Goal: Information Seeking & Learning: Learn about a topic

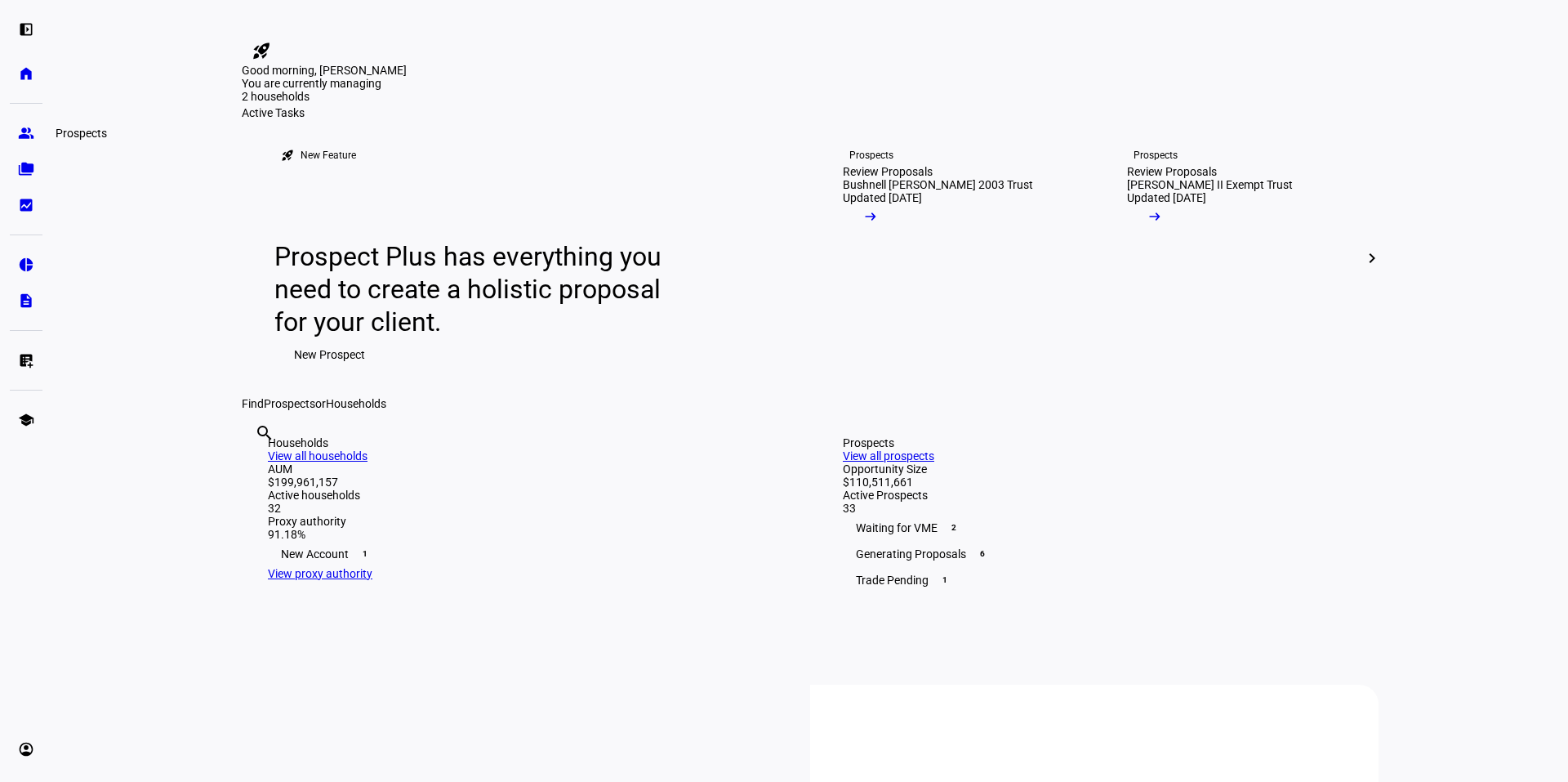
click at [15, 142] on link "group Prospects" at bounding box center [26, 133] width 32 height 32
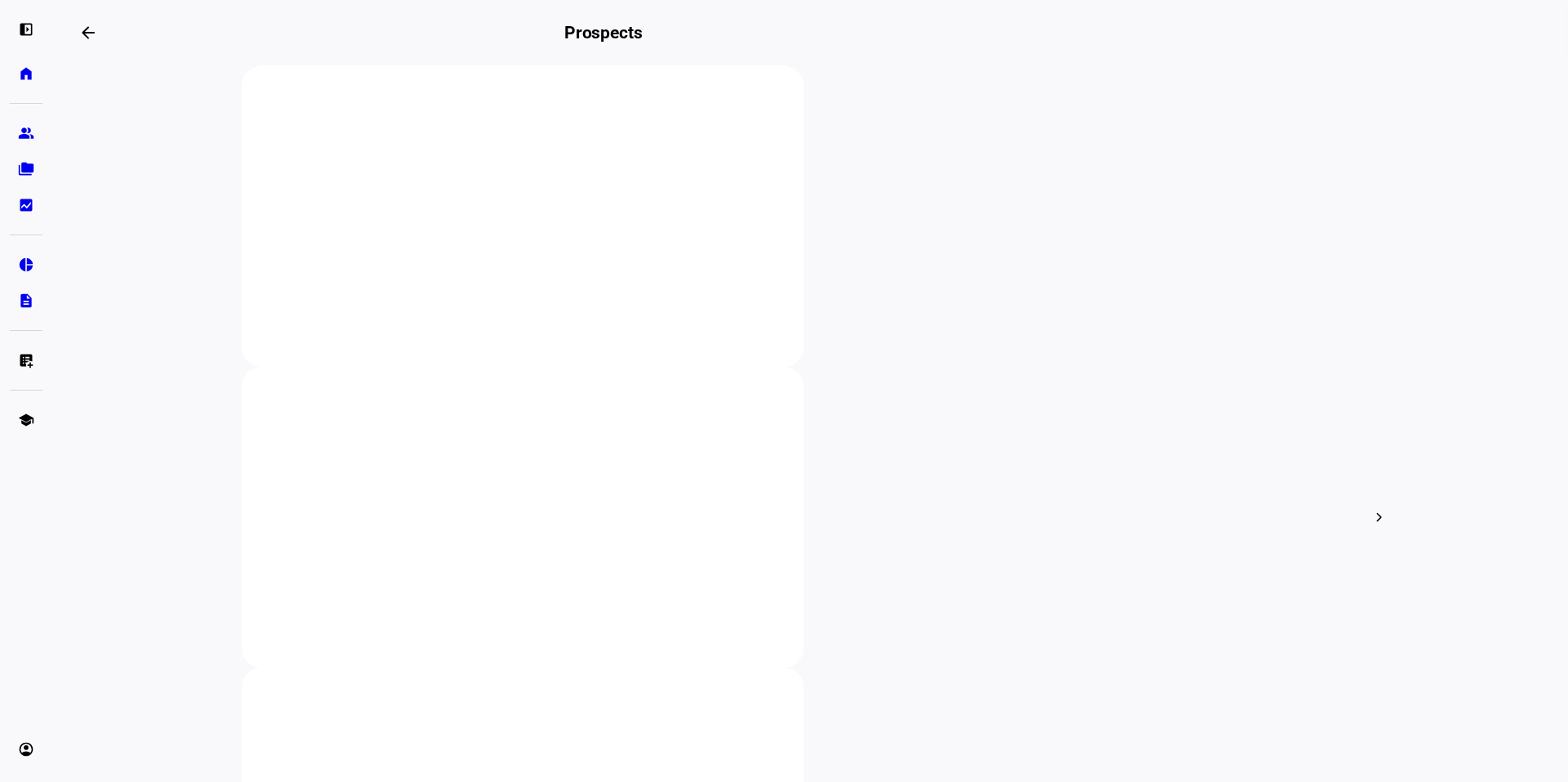
scroll to position [320, 0]
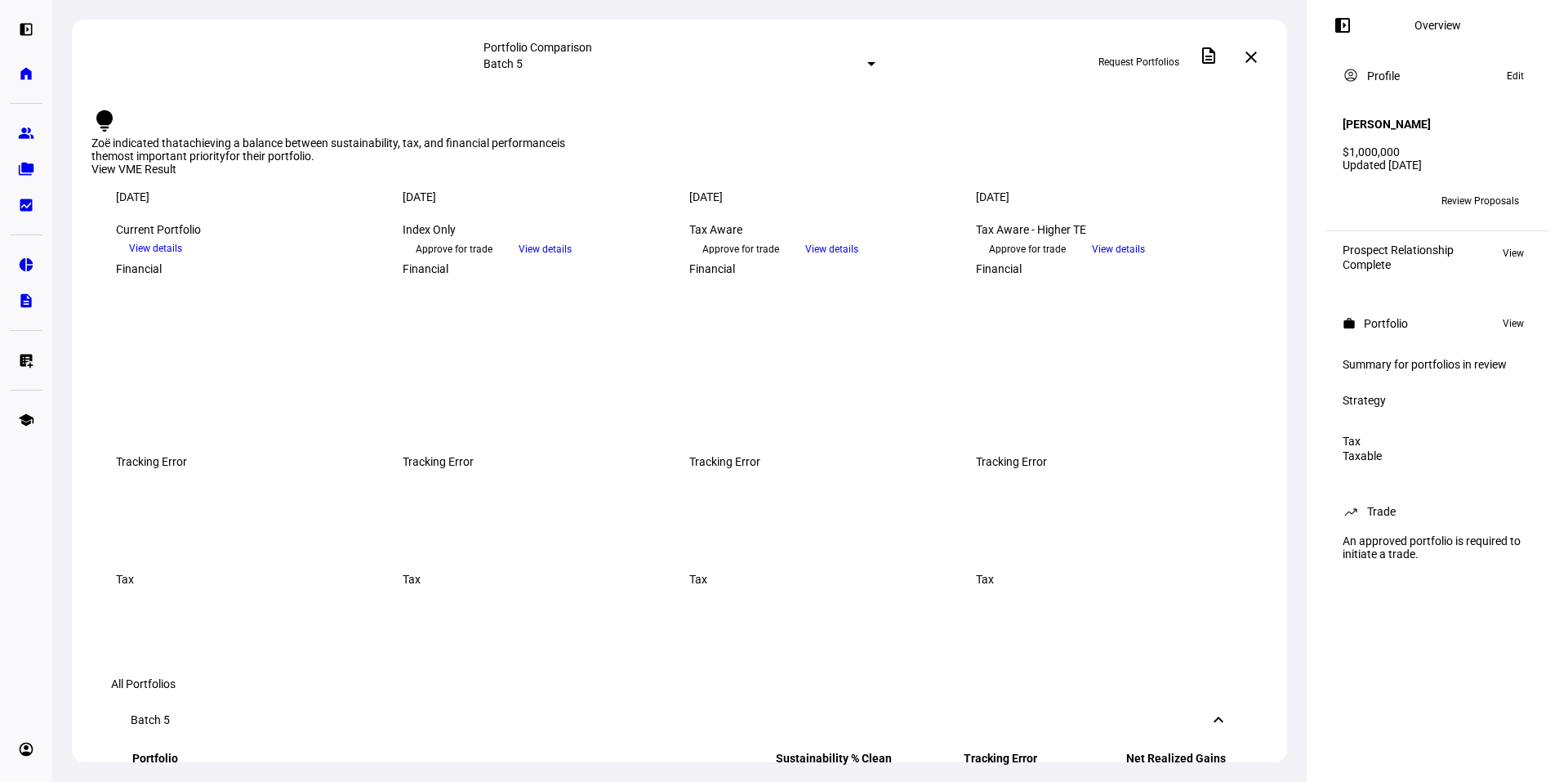
click at [571, 262] on span "View details" at bounding box center [545, 249] width 53 height 25
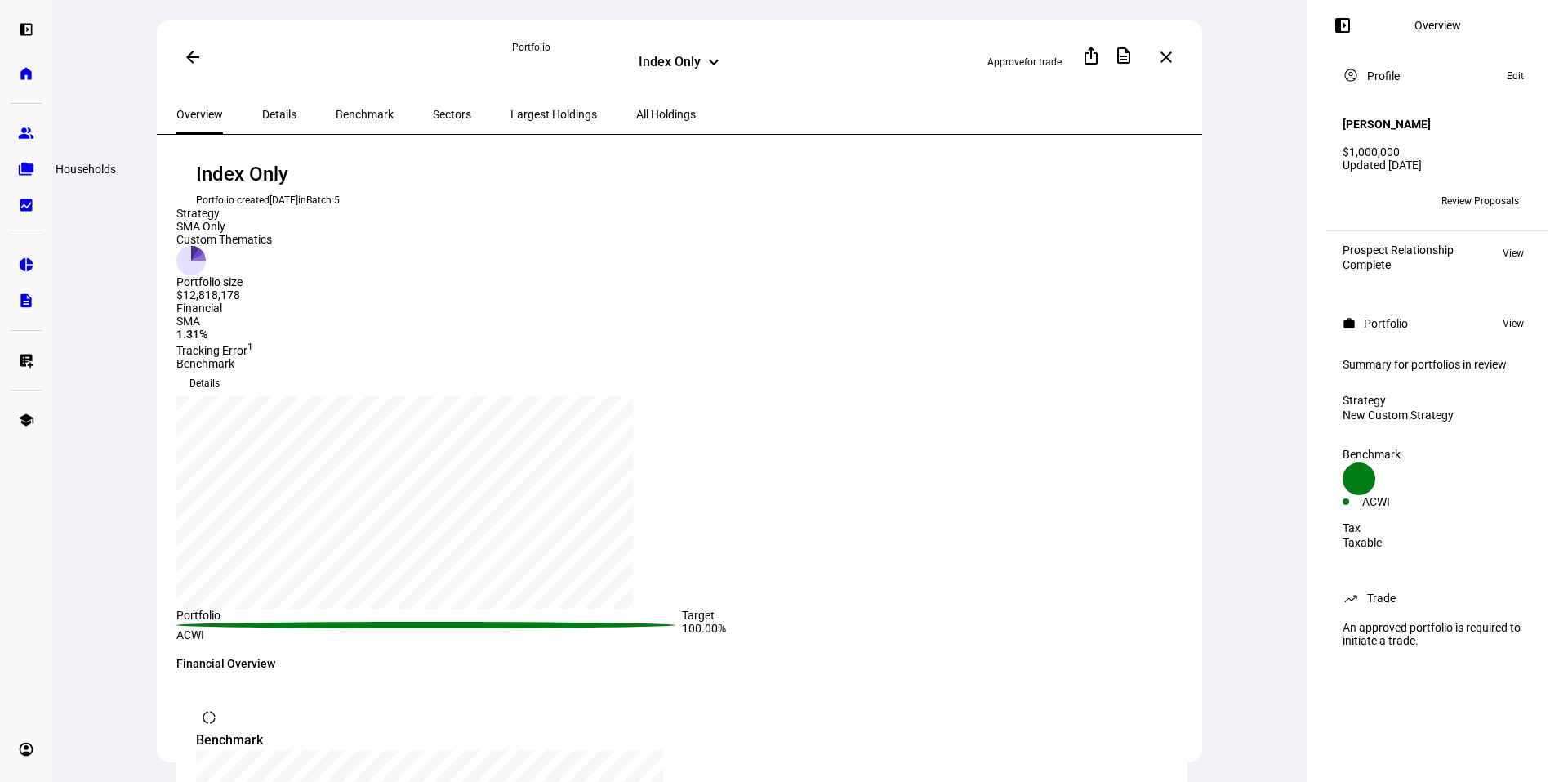
click at [26, 170] on eth-mat-symbol "folder_copy" at bounding box center [26, 169] width 16 height 16
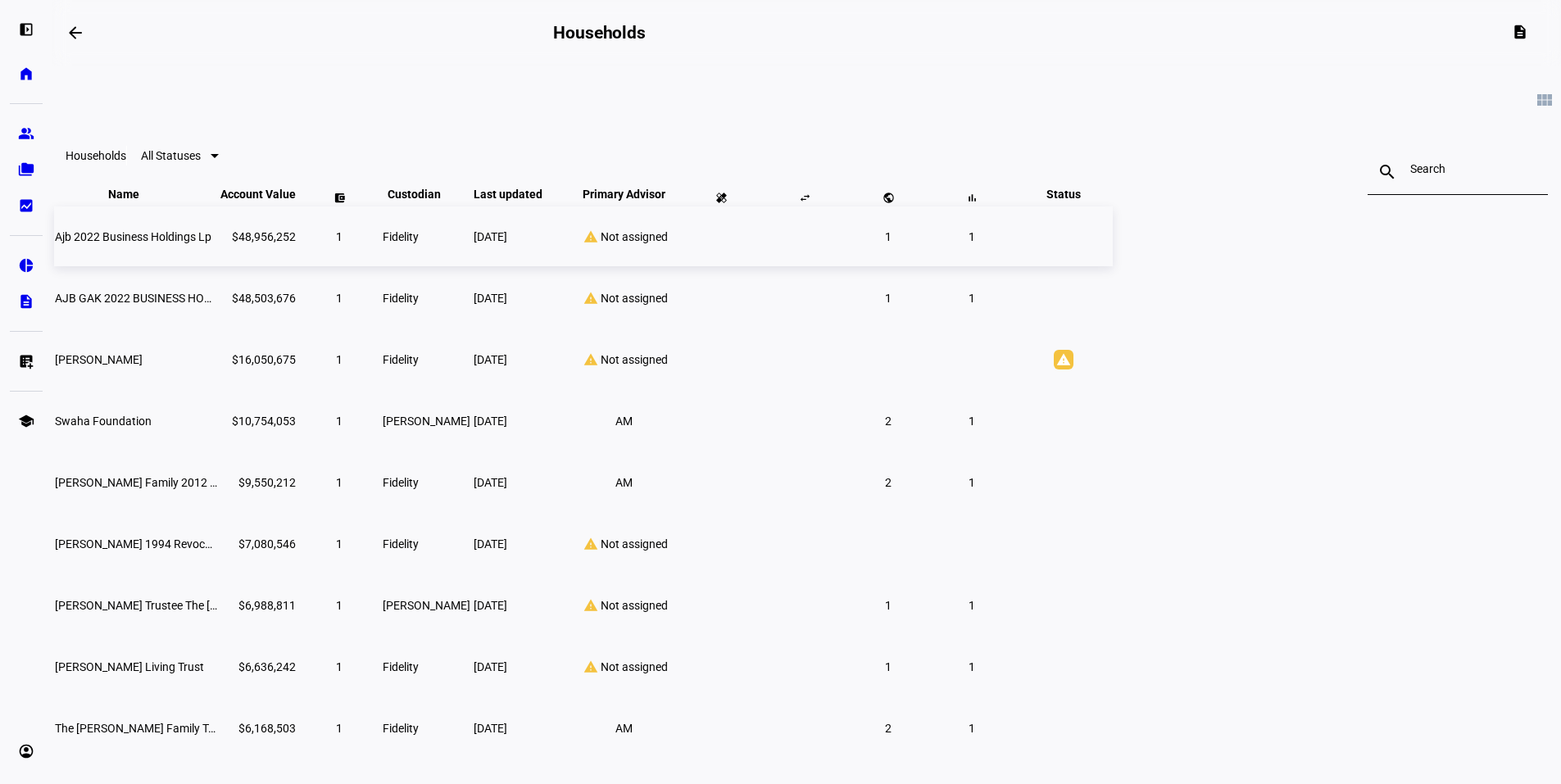
click at [218, 266] on td "Ajb 2022 Business Holdings Lp" at bounding box center [136, 237] width 164 height 60
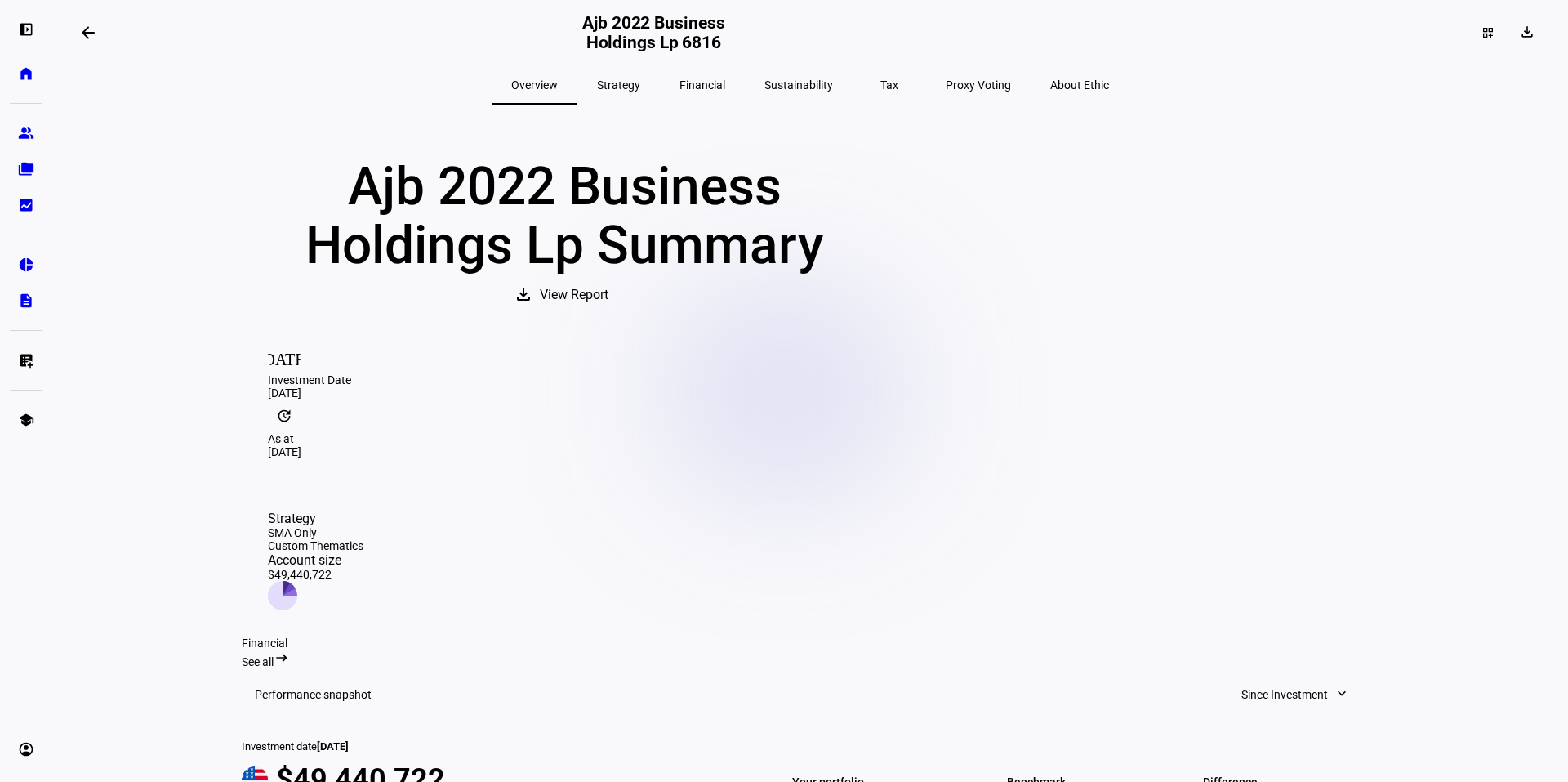
click at [608, 312] on span "View Report" at bounding box center [574, 295] width 69 height 39
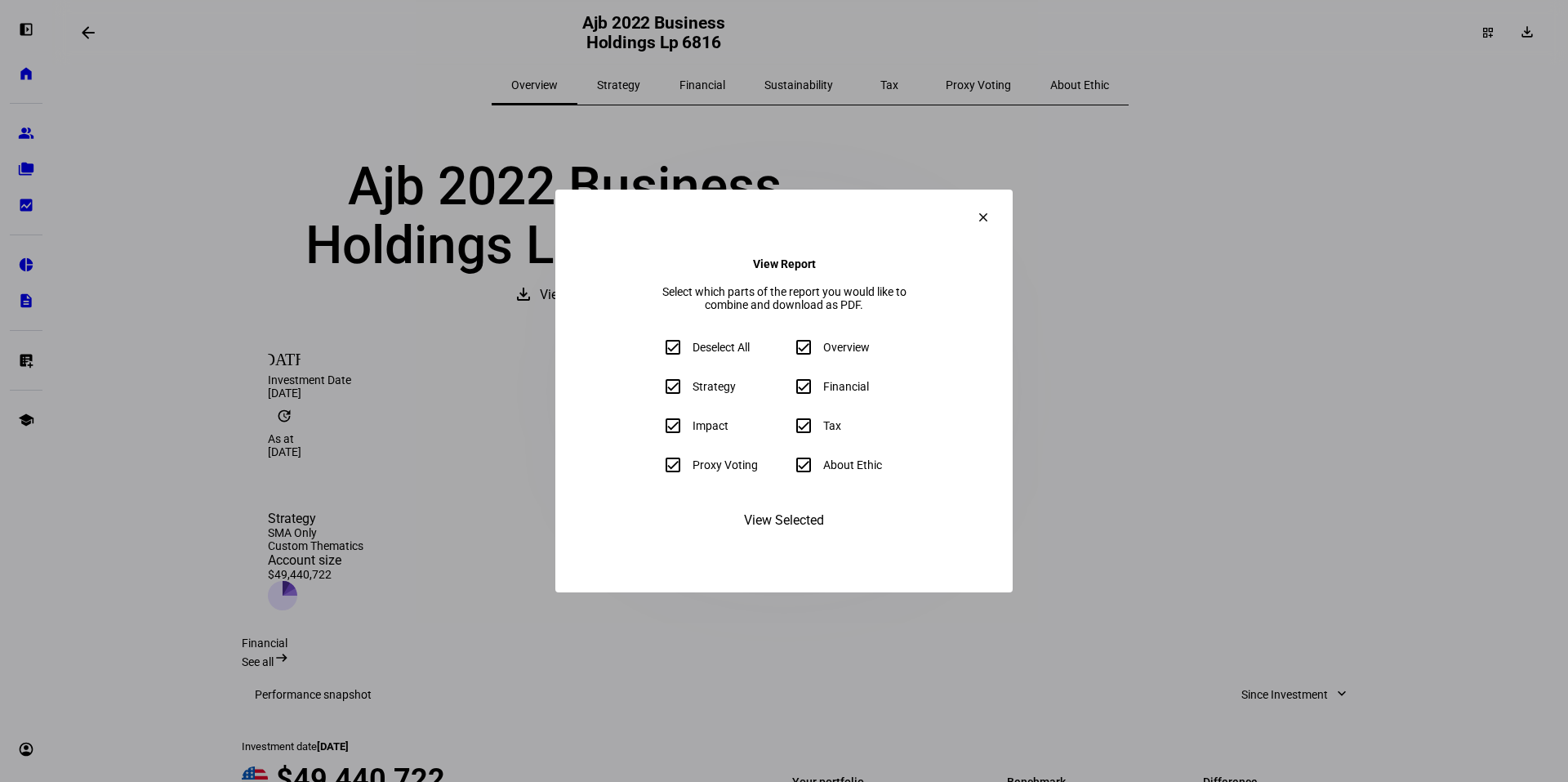
click at [778, 531] on span "View Selected" at bounding box center [784, 520] width 80 height 39
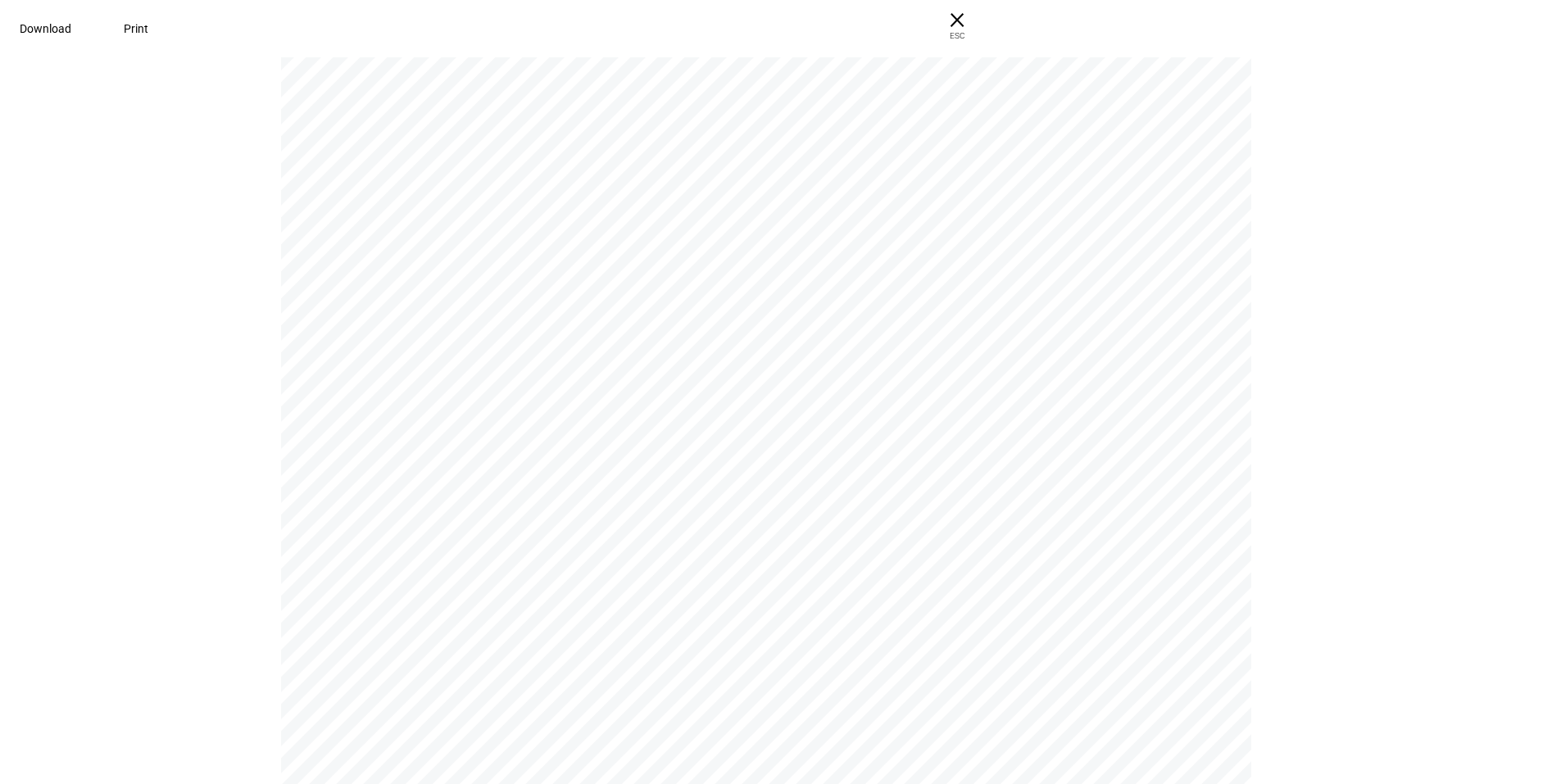
scroll to position [3835, 0]
